Goal: Book appointment/travel/reservation

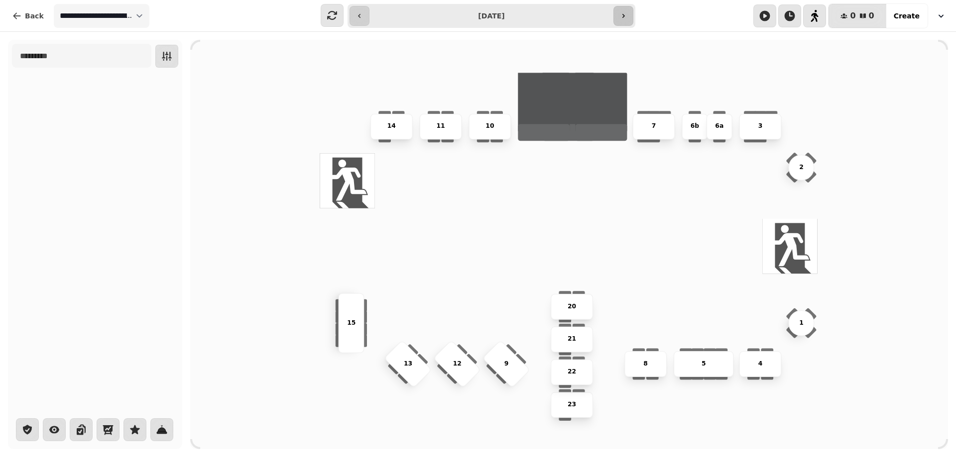
click at [620, 14] on icon "button" at bounding box center [623, 16] width 8 height 8
click at [632, 15] on button "button" at bounding box center [623, 16] width 20 height 20
click at [357, 13] on icon "button" at bounding box center [359, 16] width 8 height 8
type input "**********"
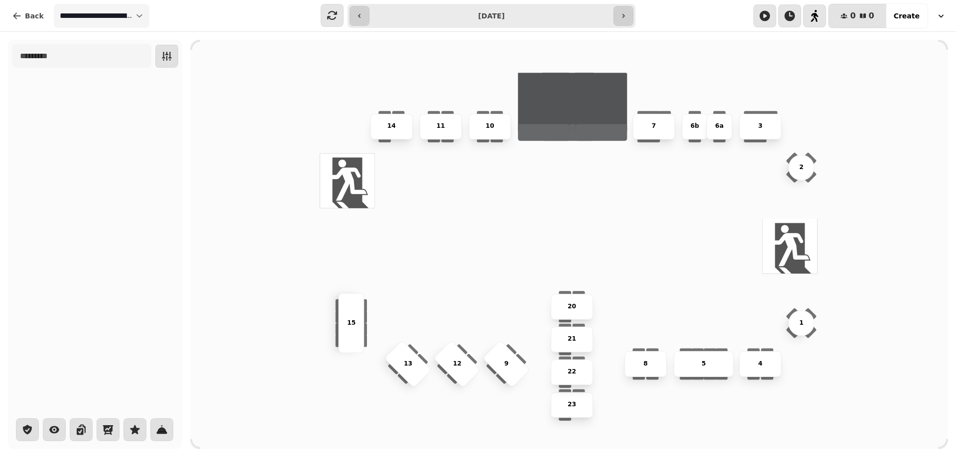
click at [307, 105] on div "3 6b 12 15 6a 7 5 11 14 20 13 1 8 21 23 4 9 22 10 2" at bounding box center [569, 245] width 758 height 410
click at [303, 66] on div "3 6b 12 15 6a 7 5 11 14 20 13 1 8 21 23 4 9 22 10 2" at bounding box center [569, 245] width 758 height 410
